Goal: Task Accomplishment & Management: Use online tool/utility

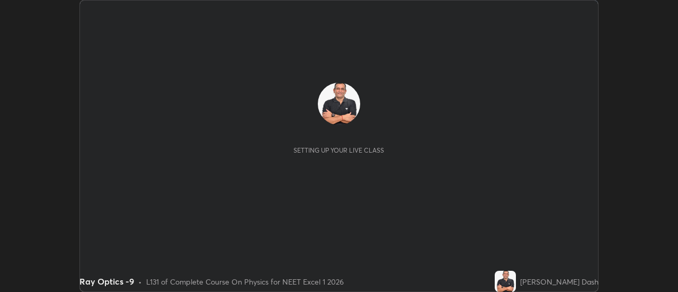
scroll to position [292, 678]
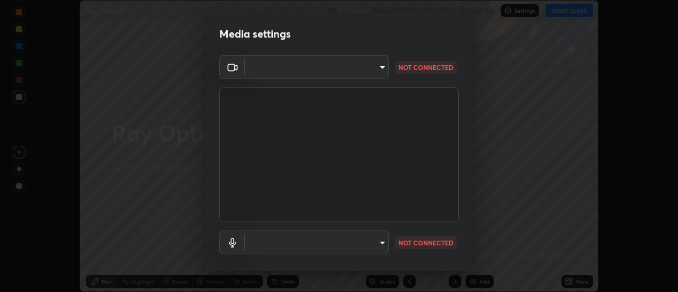
type input "dff715f2b8103cd99efd98edb1208d423aa6cea85c5a492e25875cbf54650d32"
type input "default"
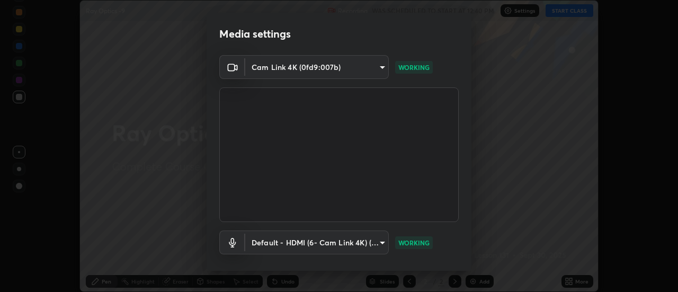
scroll to position [56, 0]
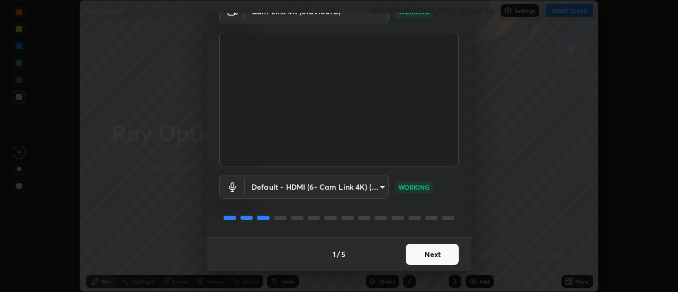
click at [440, 253] on button "Next" at bounding box center [432, 254] width 53 height 21
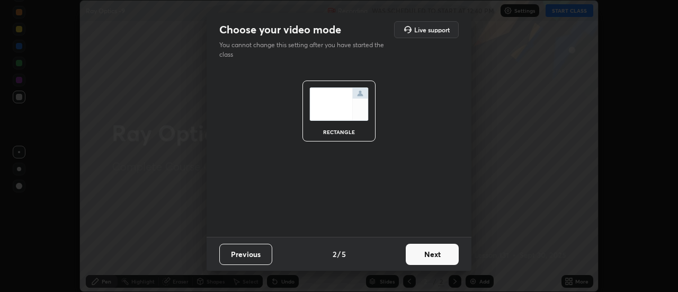
click at [447, 255] on button "Next" at bounding box center [432, 254] width 53 height 21
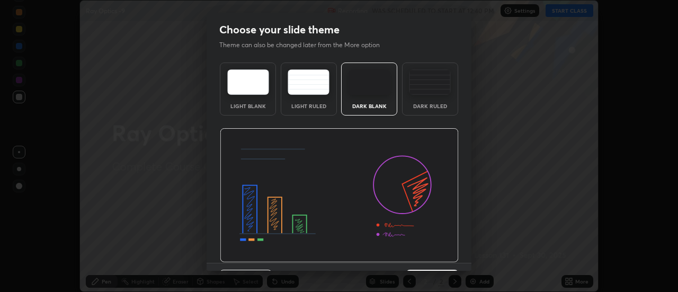
scroll to position [26, 0]
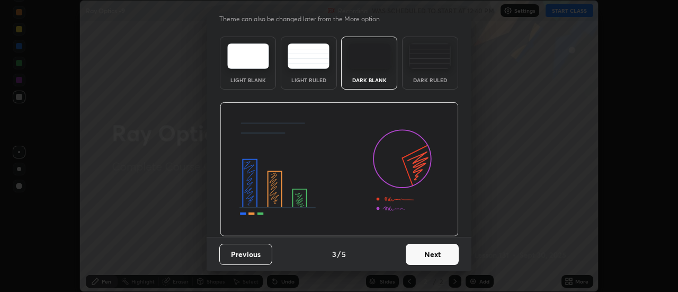
click at [439, 256] on button "Next" at bounding box center [432, 254] width 53 height 21
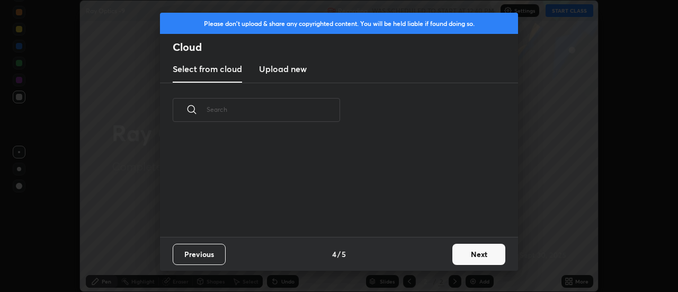
scroll to position [100, 340]
click at [476, 255] on button "Next" at bounding box center [478, 254] width 53 height 21
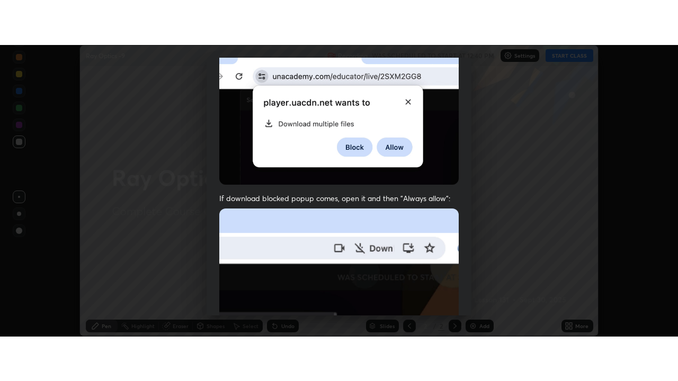
scroll to position [272, 0]
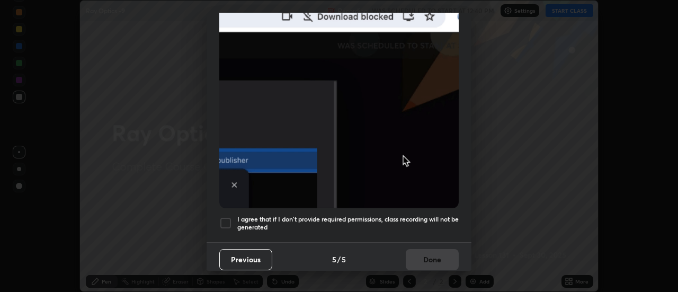
click at [228, 217] on div at bounding box center [225, 223] width 13 height 13
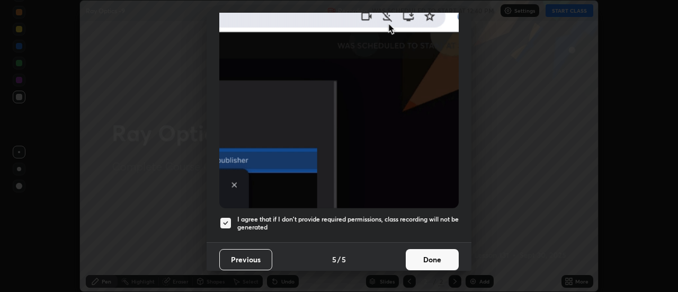
click at [430, 254] on button "Done" at bounding box center [432, 259] width 53 height 21
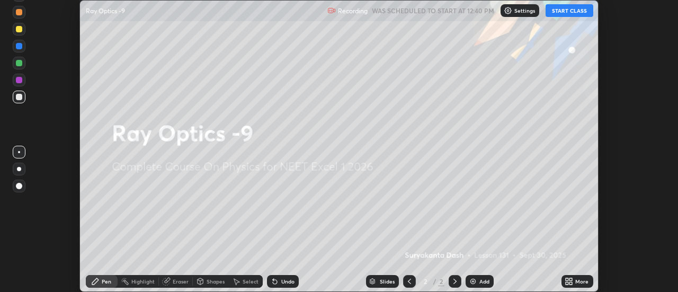
click at [482, 279] on div "Add" at bounding box center [484, 281] width 10 height 5
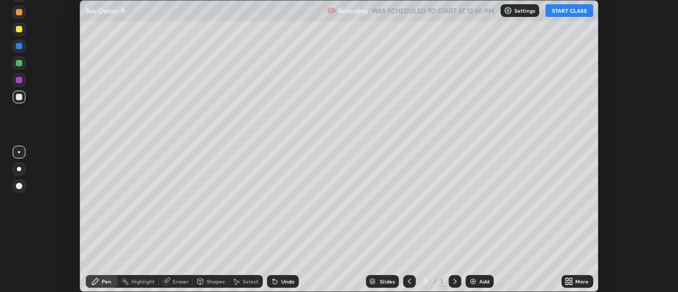
click at [567, 279] on icon at bounding box center [567, 279] width 3 height 3
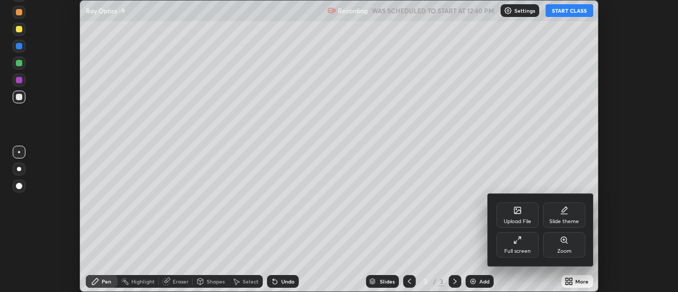
click at [525, 243] on div "Full screen" at bounding box center [517, 244] width 42 height 25
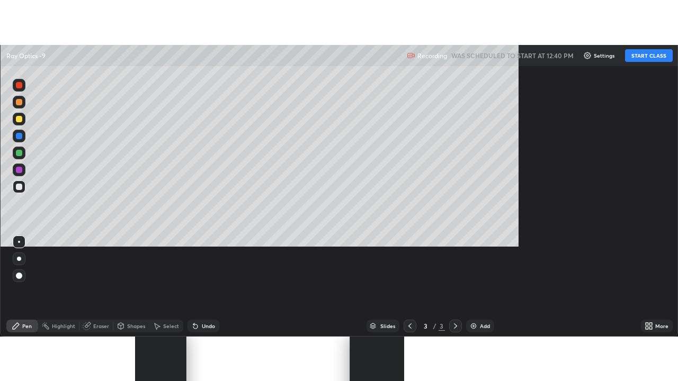
scroll to position [381, 678]
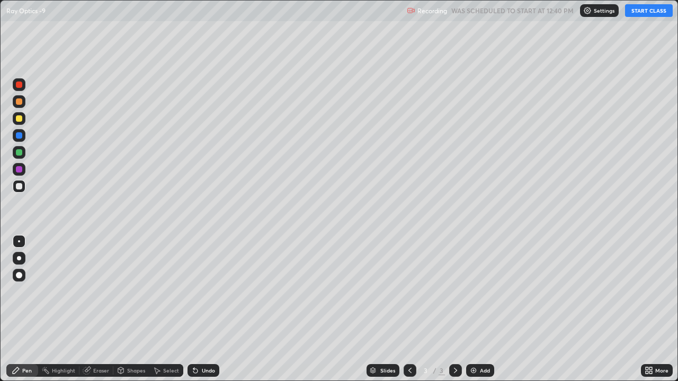
click at [647, 12] on button "START CLASS" at bounding box center [649, 10] width 48 height 13
click at [21, 119] on div at bounding box center [19, 118] width 6 height 6
click at [21, 102] on div at bounding box center [19, 102] width 6 height 6
click at [208, 291] on div "Undo" at bounding box center [208, 370] width 13 height 5
click at [210, 291] on div "Undo" at bounding box center [208, 370] width 13 height 5
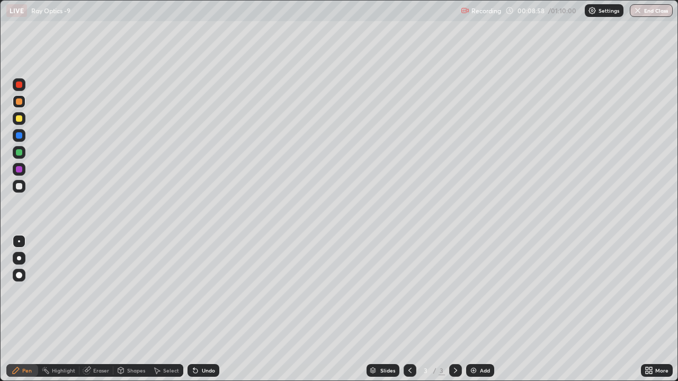
click at [475, 291] on img at bounding box center [473, 371] width 8 height 8
click at [19, 259] on div at bounding box center [19, 258] width 4 height 4
click at [20, 185] on div at bounding box center [19, 186] width 6 height 6
click at [205, 291] on div "Undo" at bounding box center [208, 370] width 13 height 5
click at [207, 291] on div "Undo" at bounding box center [208, 370] width 13 height 5
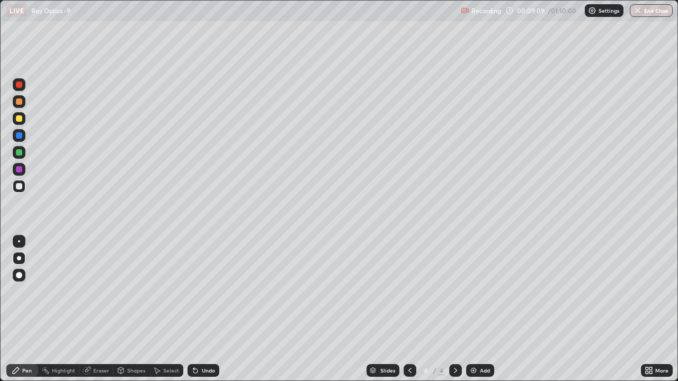
click at [206, 291] on div "Undo" at bounding box center [208, 370] width 13 height 5
click at [204, 291] on div "Undo" at bounding box center [208, 370] width 13 height 5
click at [202, 291] on div "Undo" at bounding box center [208, 370] width 13 height 5
click at [19, 118] on div at bounding box center [19, 118] width 6 height 6
click at [14, 240] on div at bounding box center [19, 241] width 13 height 13
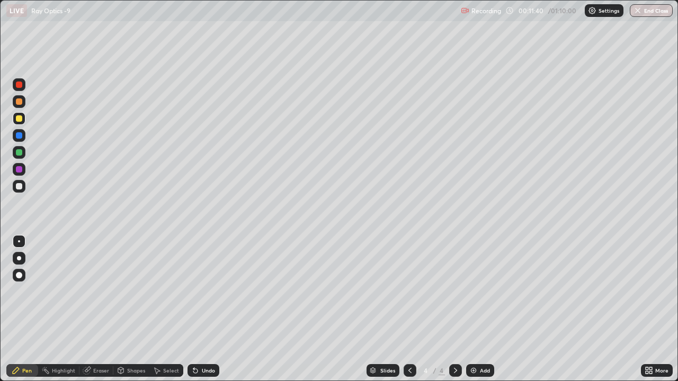
click at [19, 170] on div at bounding box center [19, 169] width 6 height 6
click at [202, 291] on div "Undo" at bounding box center [208, 370] width 13 height 5
click at [204, 291] on div "Undo" at bounding box center [208, 370] width 13 height 5
click at [22, 114] on div at bounding box center [19, 118] width 13 height 13
click at [20, 167] on div at bounding box center [19, 169] width 6 height 6
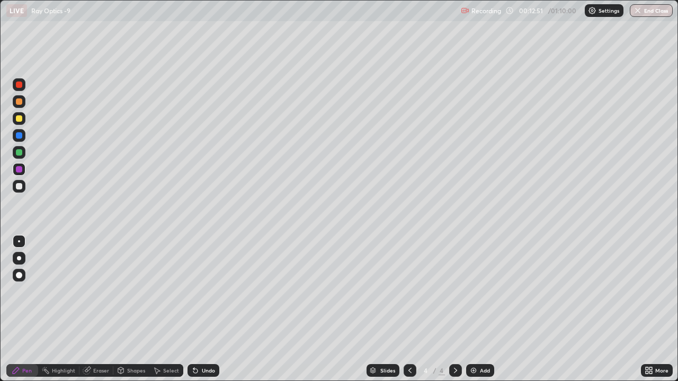
click at [101, 291] on div "Eraser" at bounding box center [101, 370] width 16 height 5
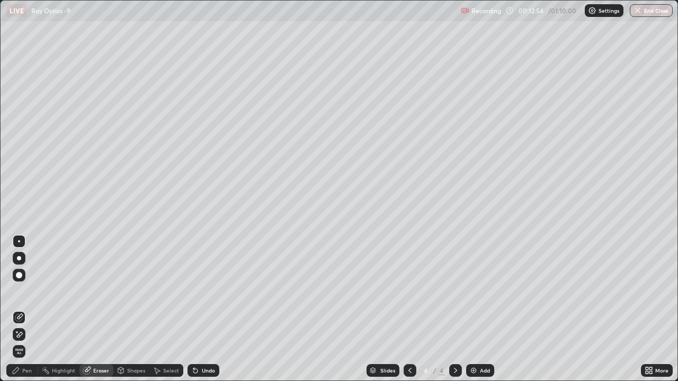
click at [203, 291] on div "Undo" at bounding box center [208, 370] width 13 height 5
click at [30, 291] on div "Pen" at bounding box center [27, 370] width 10 height 5
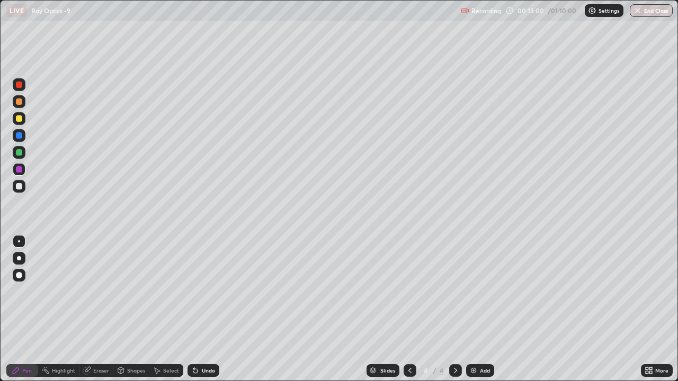
click at [98, 291] on div "Eraser" at bounding box center [101, 370] width 16 height 5
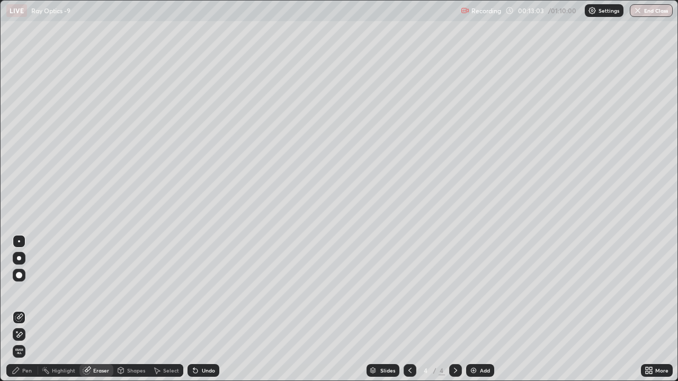
click at [30, 291] on div "Pen" at bounding box center [27, 370] width 10 height 5
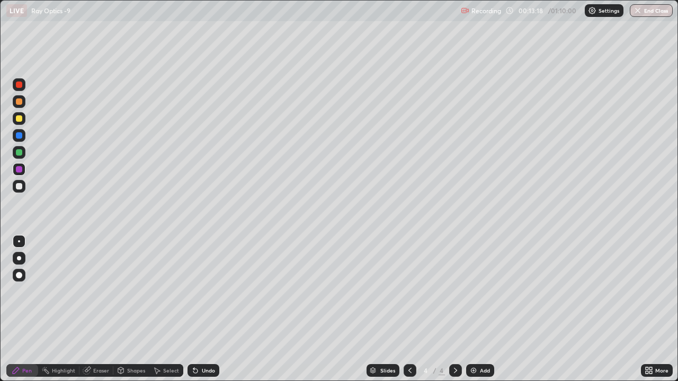
click at [18, 119] on div at bounding box center [19, 118] width 6 height 6
click at [17, 152] on div at bounding box center [19, 152] width 6 height 6
click at [21, 150] on div at bounding box center [19, 152] width 6 height 6
click at [19, 254] on div at bounding box center [19, 258] width 13 height 13
click at [207, 291] on div "Undo" at bounding box center [204, 370] width 32 height 13
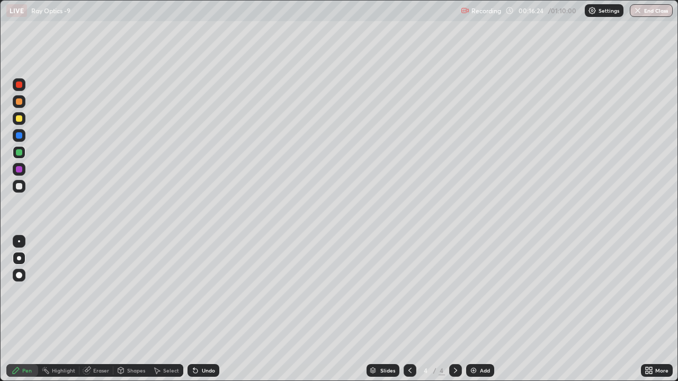
click at [24, 101] on div at bounding box center [19, 101] width 13 height 13
click at [19, 150] on div at bounding box center [19, 152] width 6 height 6
click at [21, 85] on div at bounding box center [19, 85] width 6 height 6
click at [17, 120] on div at bounding box center [19, 118] width 6 height 6
click at [21, 84] on div at bounding box center [19, 85] width 6 height 6
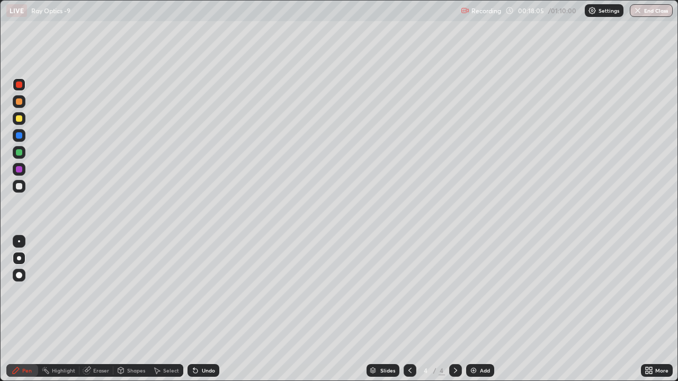
click at [22, 152] on div at bounding box center [19, 152] width 6 height 6
click at [212, 291] on div "Undo" at bounding box center [208, 370] width 13 height 5
click at [210, 291] on div "Undo" at bounding box center [204, 370] width 32 height 13
click at [208, 291] on div "Undo" at bounding box center [204, 370] width 32 height 13
click at [210, 291] on div "Undo" at bounding box center [204, 370] width 32 height 13
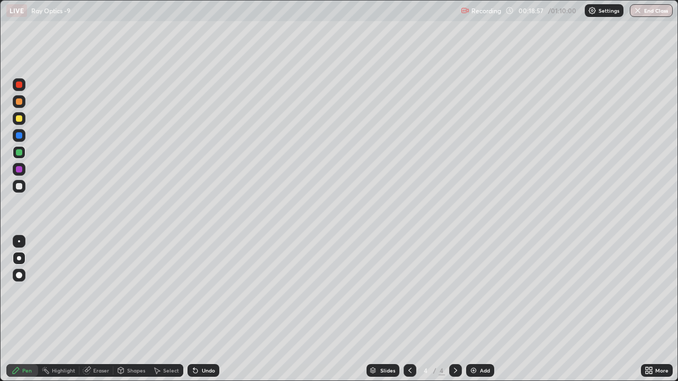
click at [210, 291] on div "Undo" at bounding box center [204, 370] width 32 height 13
click at [20, 169] on div at bounding box center [19, 169] width 6 height 6
click at [21, 153] on div at bounding box center [19, 152] width 6 height 6
click at [409, 291] on icon at bounding box center [410, 371] width 8 height 8
click at [454, 291] on icon at bounding box center [455, 371] width 8 height 8
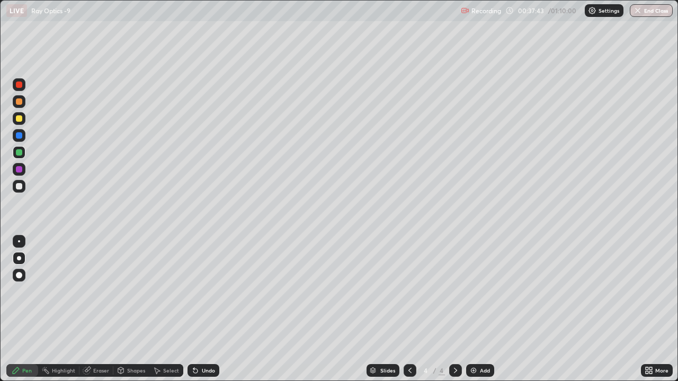
click at [172, 291] on div "Select" at bounding box center [171, 370] width 16 height 5
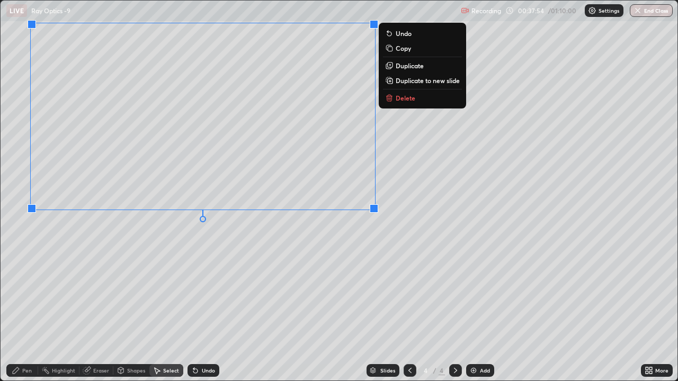
click at [399, 50] on p "Copy" at bounding box center [403, 48] width 15 height 8
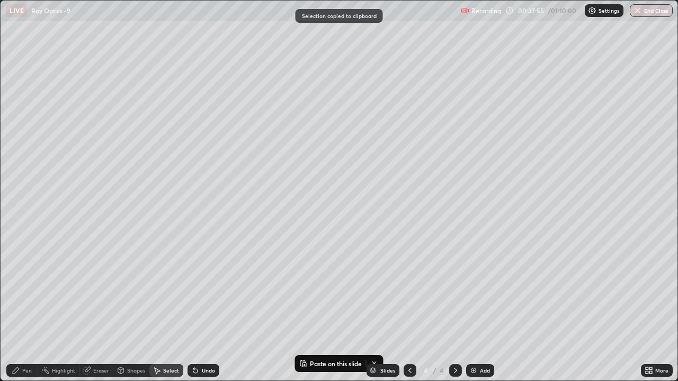
click at [477, 291] on div "Add" at bounding box center [480, 370] width 28 height 13
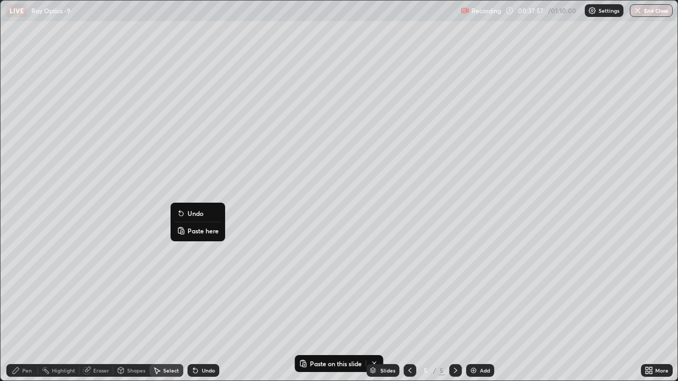
click at [197, 235] on p "Paste here" at bounding box center [203, 231] width 31 height 8
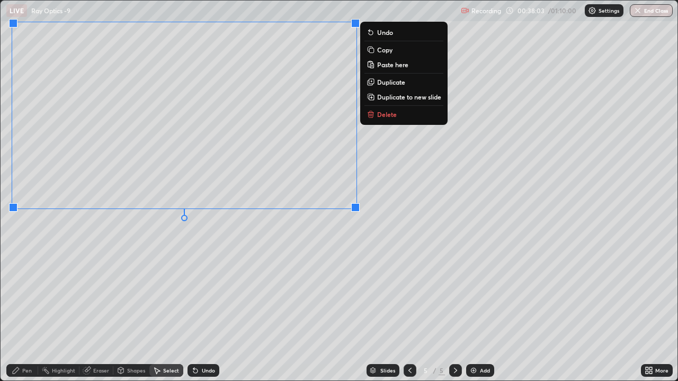
click at [111, 271] on div "0 ° Undo Copy Paste here Duplicate Duplicate to new slide Delete" at bounding box center [339, 191] width 677 height 380
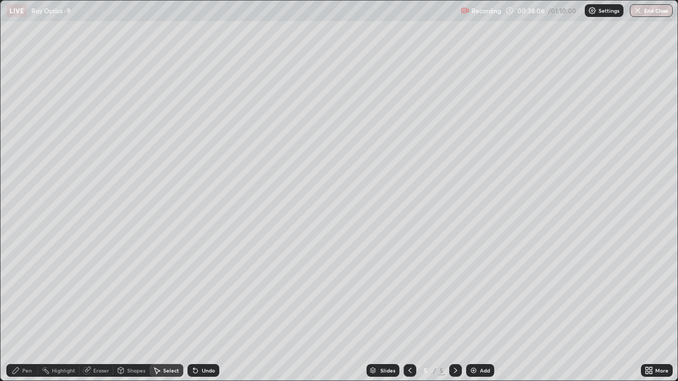
click at [30, 291] on div "Pen" at bounding box center [27, 370] width 10 height 5
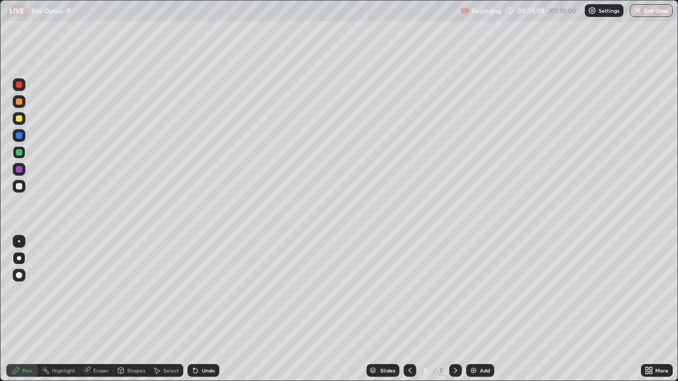
click at [20, 119] on div at bounding box center [19, 118] width 6 height 6
click at [106, 291] on div "Eraser" at bounding box center [101, 370] width 16 height 5
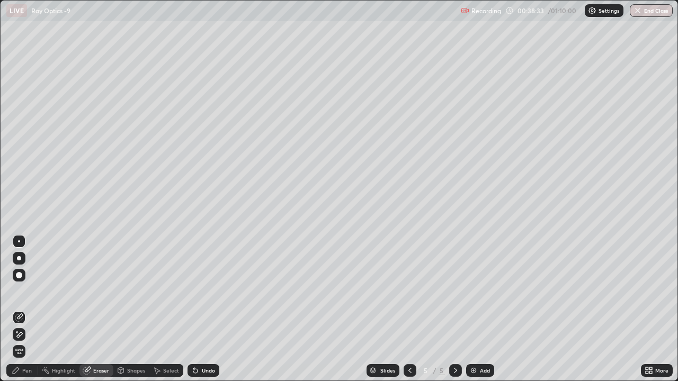
click at [31, 291] on div "Pen" at bounding box center [27, 370] width 10 height 5
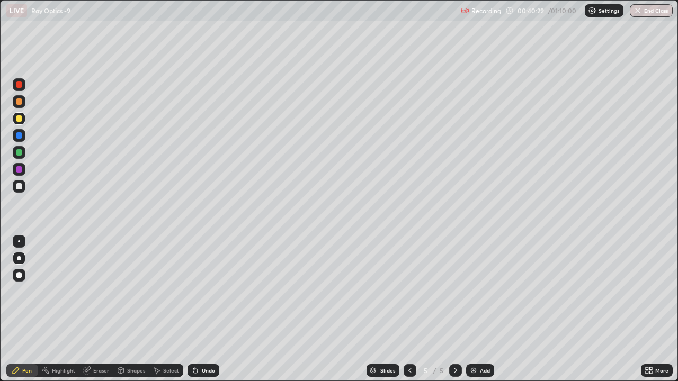
click at [201, 291] on div "Undo" at bounding box center [204, 370] width 32 height 13
click at [202, 291] on div "Undo" at bounding box center [208, 370] width 13 height 5
click at [212, 291] on div "Undo" at bounding box center [208, 370] width 13 height 5
click at [210, 291] on div "Undo" at bounding box center [204, 370] width 32 height 13
click at [212, 291] on div "Undo" at bounding box center [204, 370] width 32 height 13
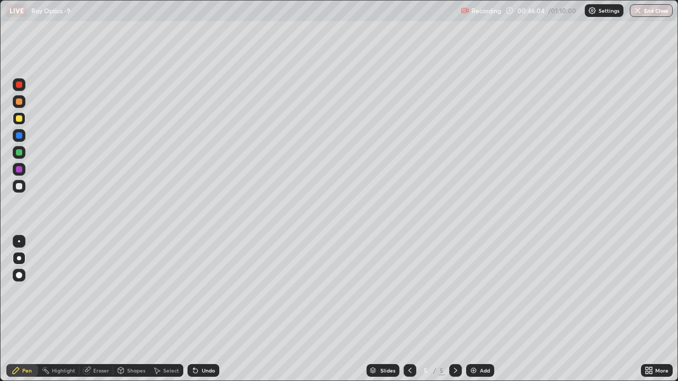
click at [208, 291] on div "Undo" at bounding box center [204, 370] width 32 height 13
click at [207, 291] on div "Undo" at bounding box center [208, 370] width 13 height 5
click at [455, 291] on icon at bounding box center [455, 371] width 8 height 8
click at [480, 291] on div "Add" at bounding box center [485, 370] width 10 height 5
click at [202, 291] on div "Undo" at bounding box center [208, 370] width 13 height 5
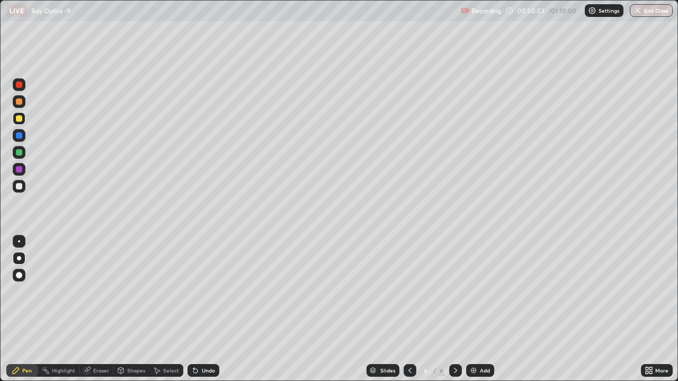
click at [409, 291] on icon at bounding box center [410, 371] width 8 height 8
click at [455, 291] on icon at bounding box center [455, 371] width 8 height 8
click at [206, 291] on div "Undo" at bounding box center [208, 370] width 13 height 5
click at [207, 291] on div "Undo" at bounding box center [208, 370] width 13 height 5
click at [211, 291] on div "Undo" at bounding box center [208, 370] width 13 height 5
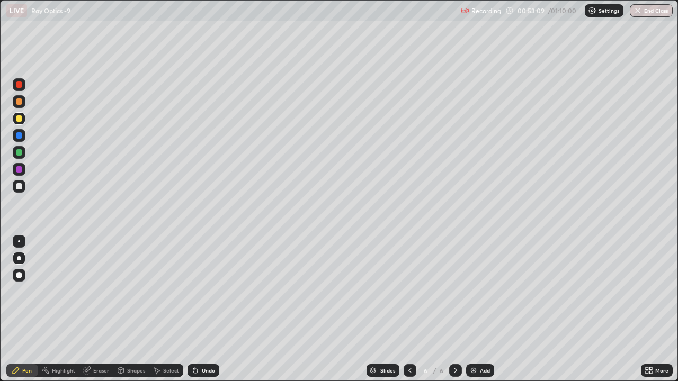
click at [19, 242] on div at bounding box center [19, 241] width 2 height 2
click at [20, 170] on div at bounding box center [19, 169] width 6 height 6
click at [20, 152] on div at bounding box center [19, 152] width 6 height 6
click at [19, 259] on div at bounding box center [19, 258] width 4 height 4
click at [409, 291] on icon at bounding box center [410, 371] width 8 height 8
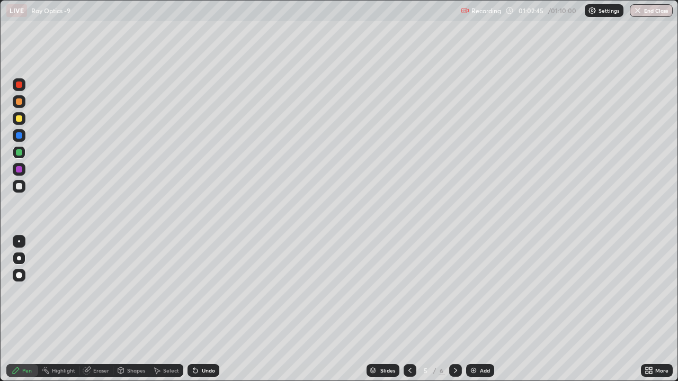
click at [458, 291] on div at bounding box center [455, 370] width 13 height 13
